Goal: Transaction & Acquisition: Purchase product/service

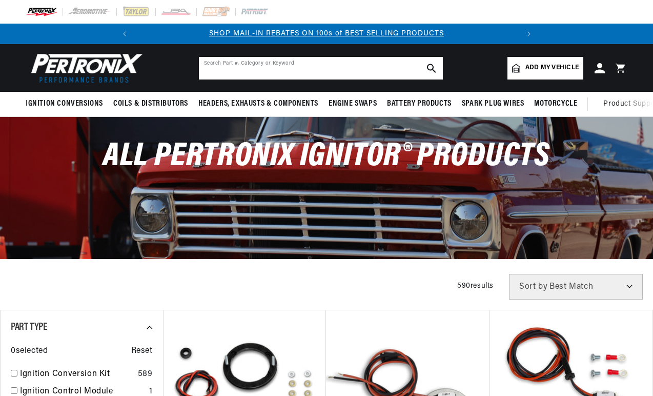
click at [299, 68] on input "text" at bounding box center [321, 68] width 244 height 23
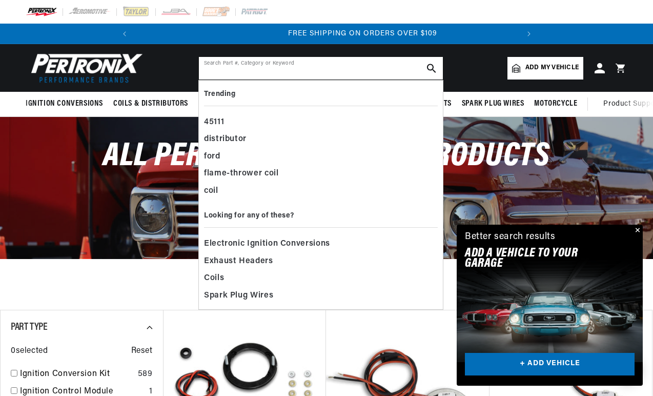
scroll to position [0, 383]
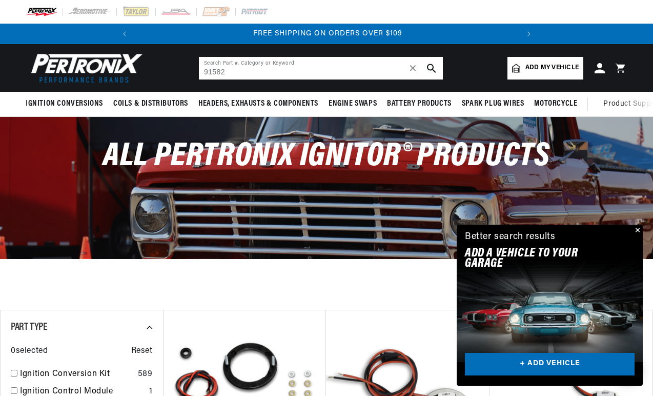
type input "91582"
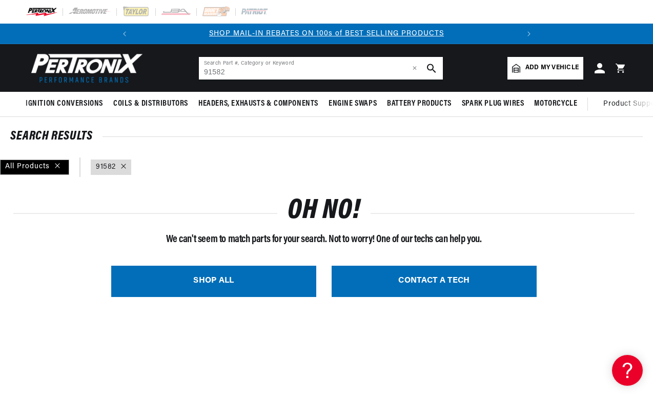
click at [208, 71] on input "91582" at bounding box center [321, 68] width 244 height 23
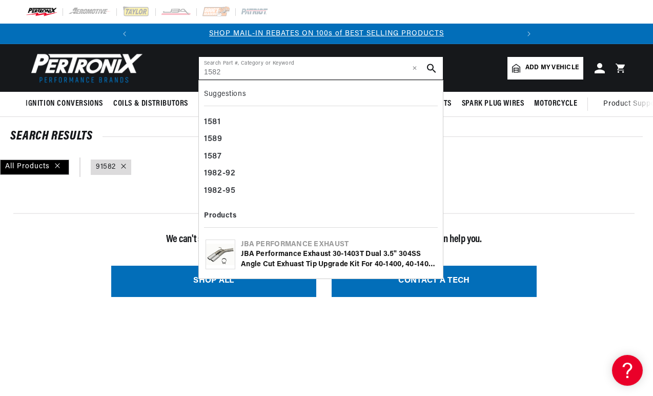
type input "1582"
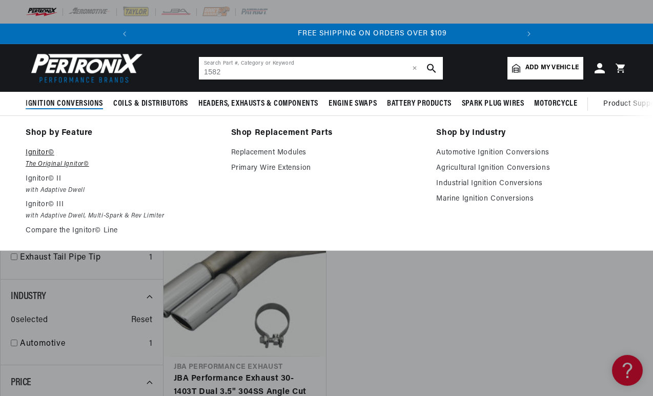
scroll to position [0, 383]
click at [50, 166] on em "The Original Ignitor©" at bounding box center [121, 164] width 191 height 11
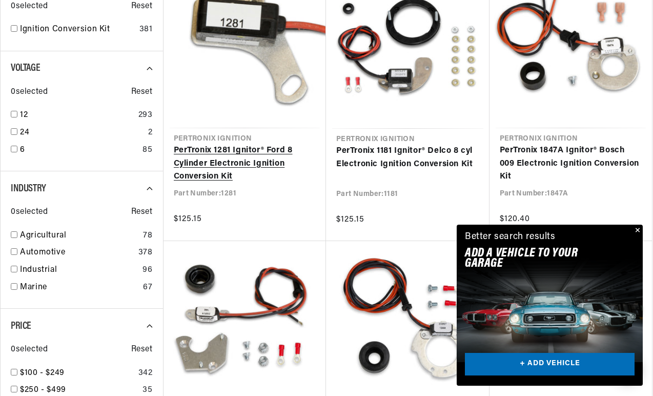
scroll to position [354, 0]
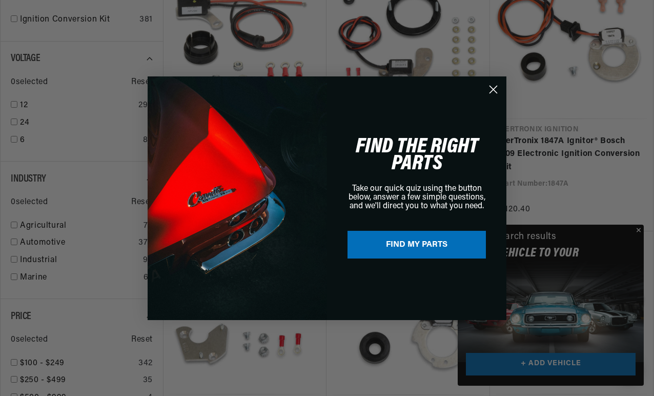
click at [494, 84] on circle "Close dialog" at bounding box center [493, 89] width 17 height 17
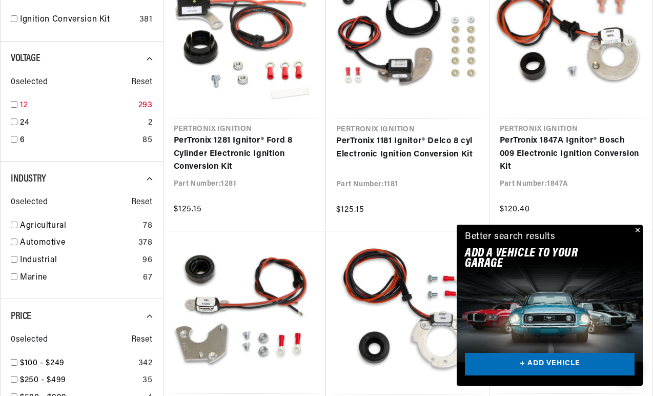
click at [15, 106] on input "checkbox" at bounding box center [14, 104] width 7 height 7
checkbox input "true"
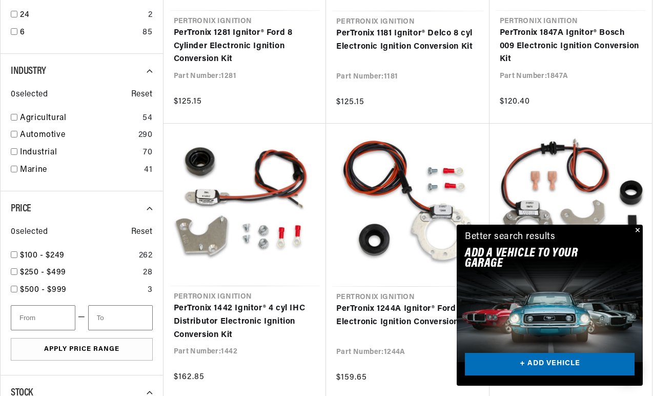
scroll to position [463, 0]
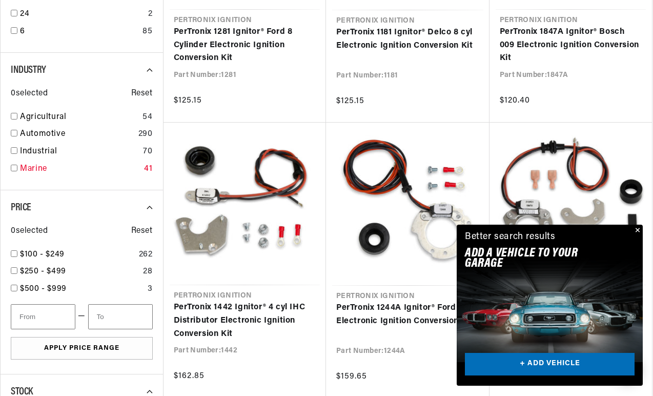
click at [13, 174] on div "Marine 41" at bounding box center [82, 171] width 142 height 17
checkbox input "true"
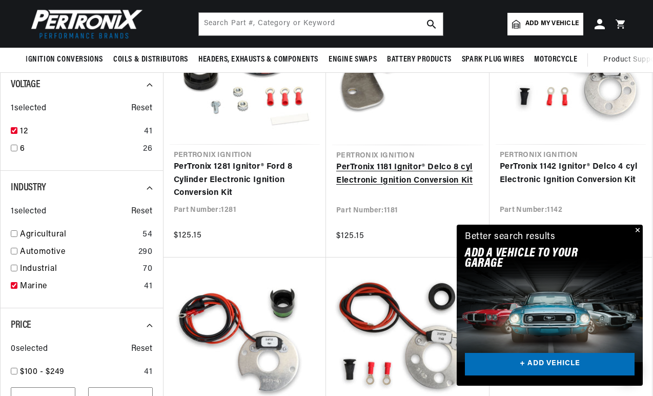
scroll to position [304, 0]
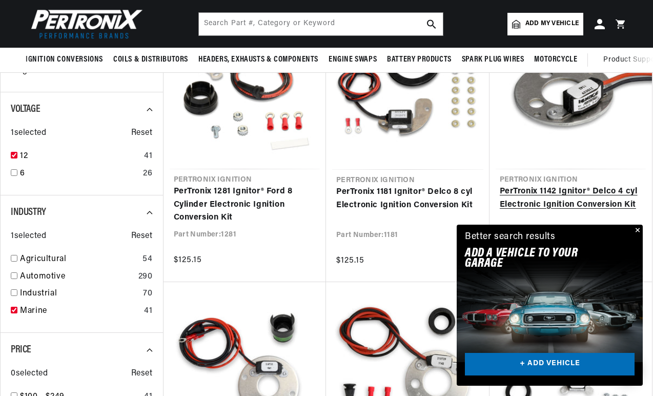
click at [643, 211] on link "PerTronix 1142 Ignitor® Delco 4 cyl Electronic Ignition Conversion Kit" at bounding box center [571, 198] width 143 height 26
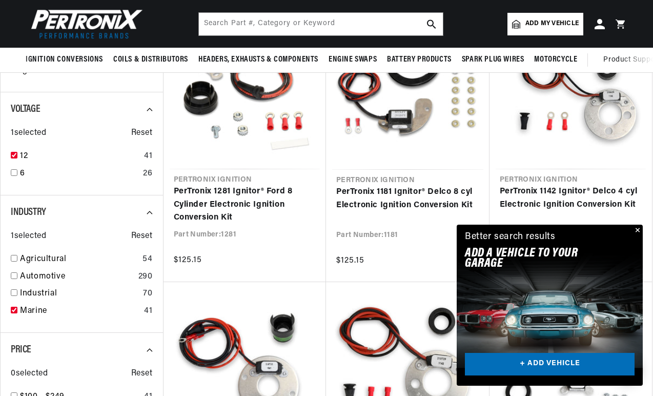
scroll to position [0, 0]
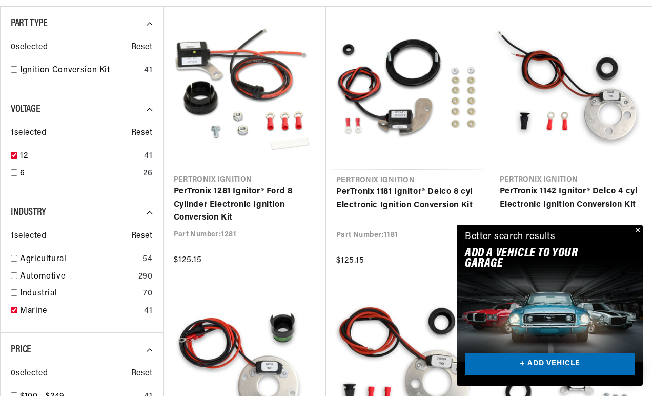
click at [637, 231] on button "Close" at bounding box center [637, 231] width 12 height 12
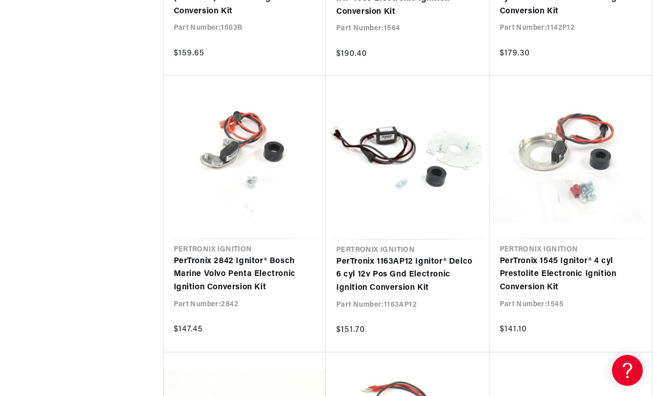
scroll to position [1892, 0]
